Goal: Information Seeking & Learning: Compare options

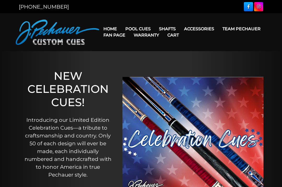
scroll to position [24, 0]
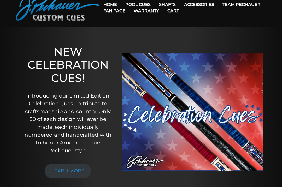
click at [167, 31] on link "Pro Series (R) – NEW" at bounding box center [154, 26] width 64 height 7
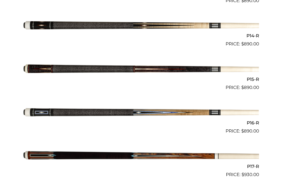
scroll to position [729, 0]
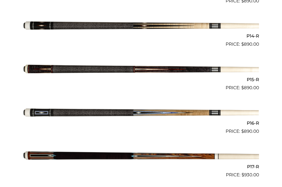
click at [43, 109] on img at bounding box center [141, 112] width 236 height 39
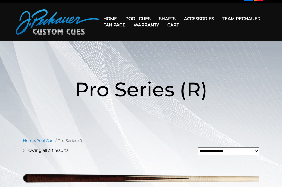
scroll to position [0, 0]
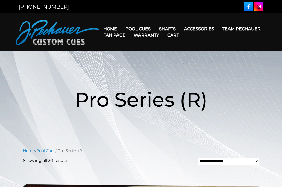
click at [166, 45] on link "JP Series (T) – NEW" at bounding box center [154, 43] width 64 height 7
click at [164, 55] on link "Performance Plus Low Deflection Shafts" at bounding box center [200, 51] width 90 height 7
click at [241, 0] on div "[PHONE_NUMBER]" at bounding box center [141, 6] width 282 height 13
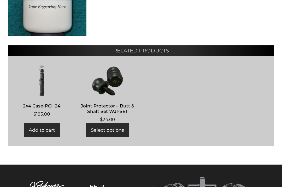
scroll to position [296, 0]
click at [36, 104] on h2 "2×4 Case-PCH24" at bounding box center [42, 106] width 56 height 10
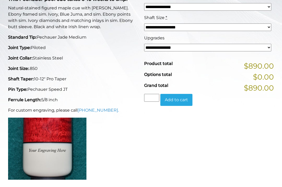
scroll to position [152, 0]
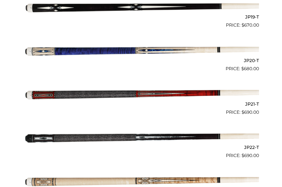
scroll to position [951, 0]
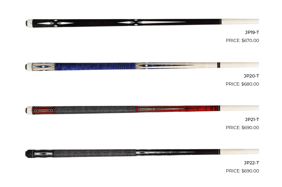
click at [49, 109] on img at bounding box center [141, 109] width 236 height 39
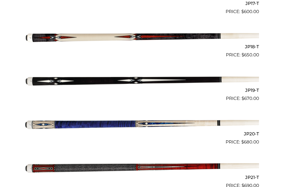
scroll to position [890, 0]
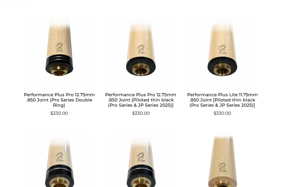
scroll to position [293, 0]
click at [123, 99] on h2 "Performance Plus Pro 12.75mm .850 Joint [Piloted thin black (Pro Series & JP Se…" at bounding box center [140, 100] width 73 height 20
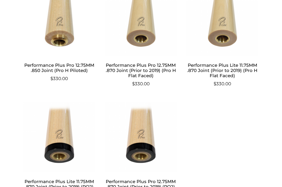
scroll to position [552, 0]
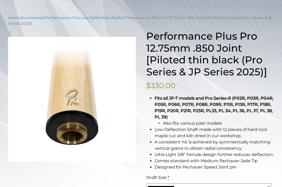
scroll to position [51, 0]
